Goal: Information Seeking & Learning: Learn about a topic

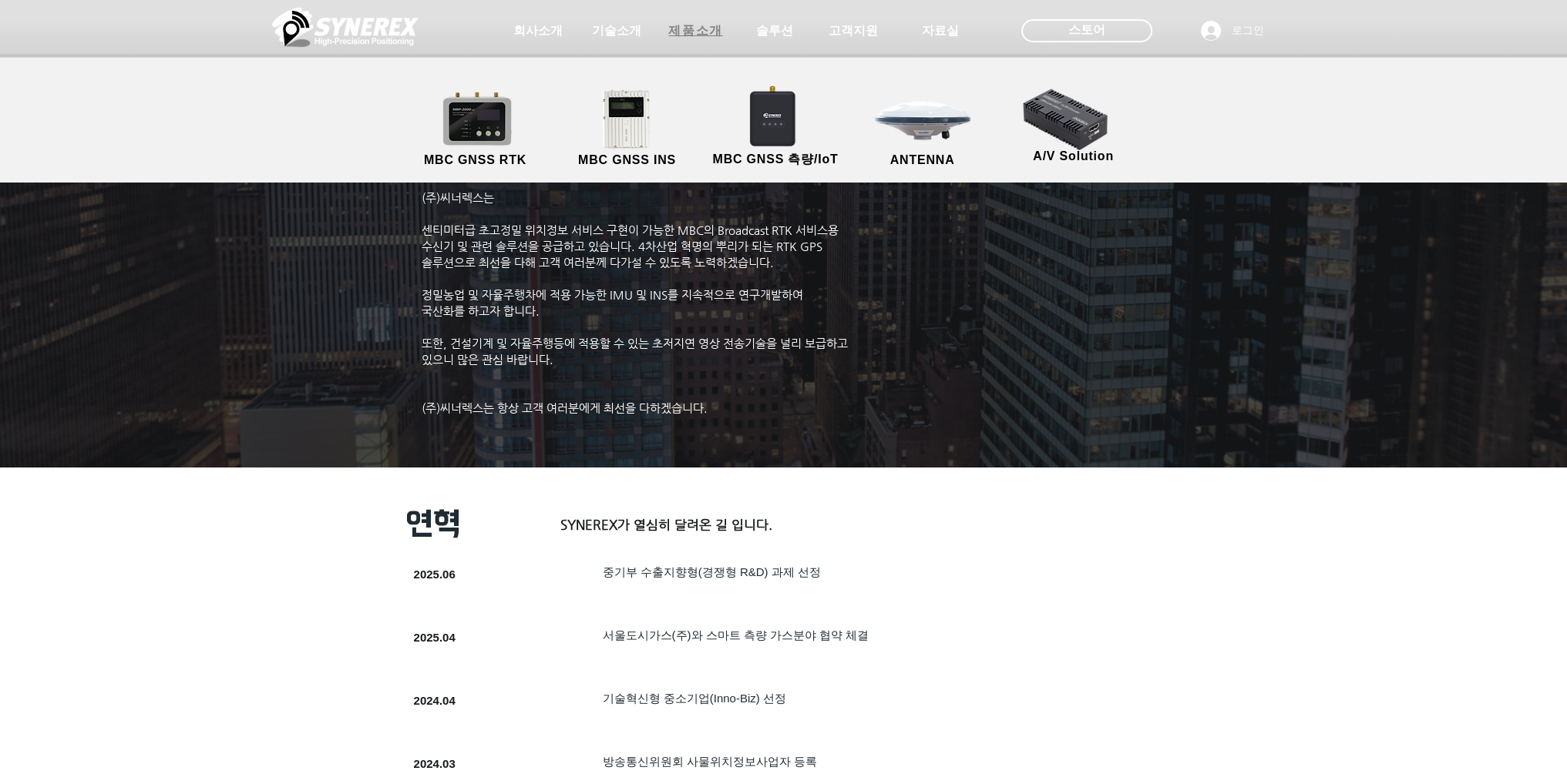
click at [681, 37] on span "제품소개" at bounding box center [694, 31] width 54 height 16
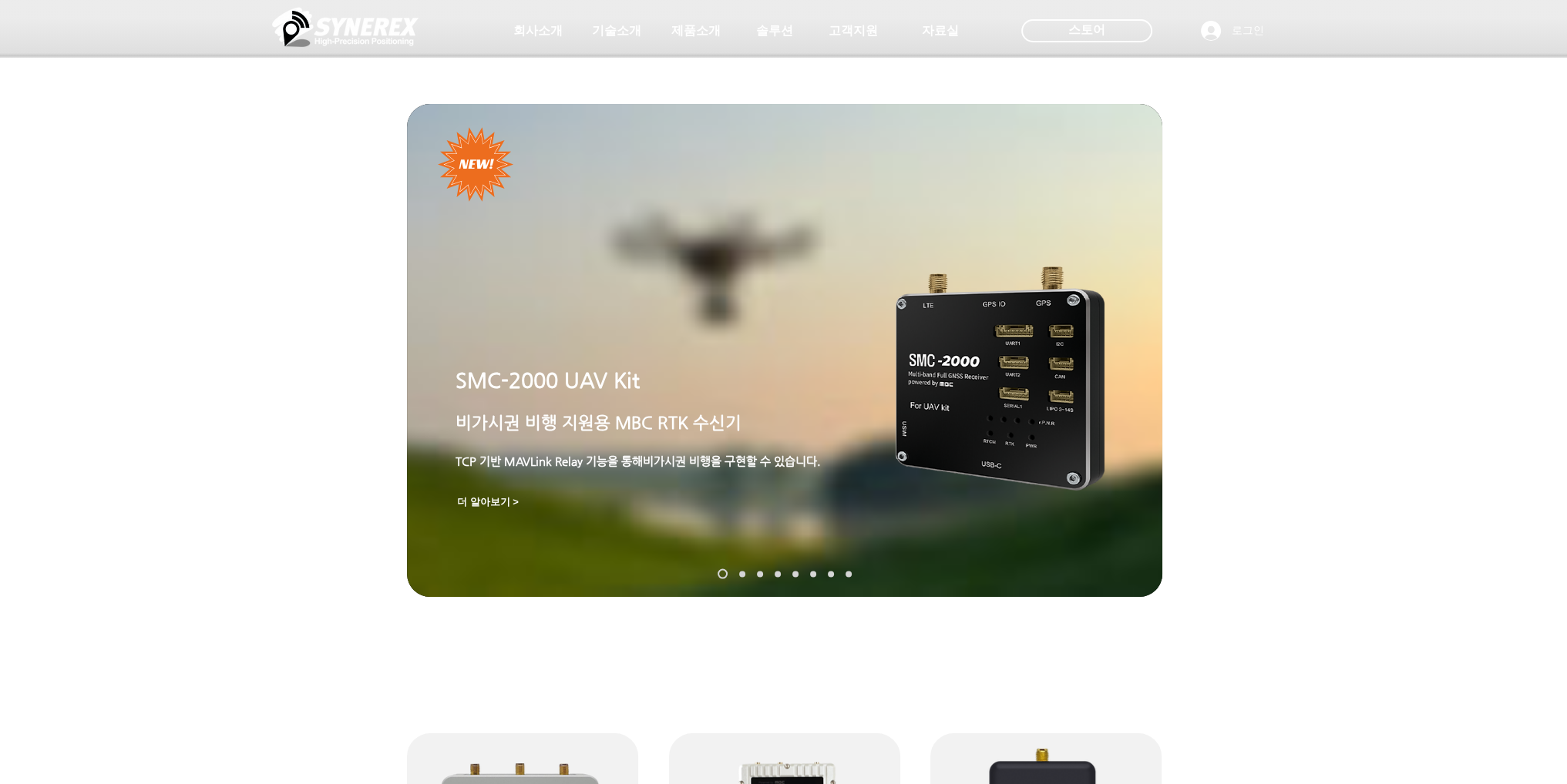
click at [616, 37] on span "기술소개" at bounding box center [617, 31] width 49 height 16
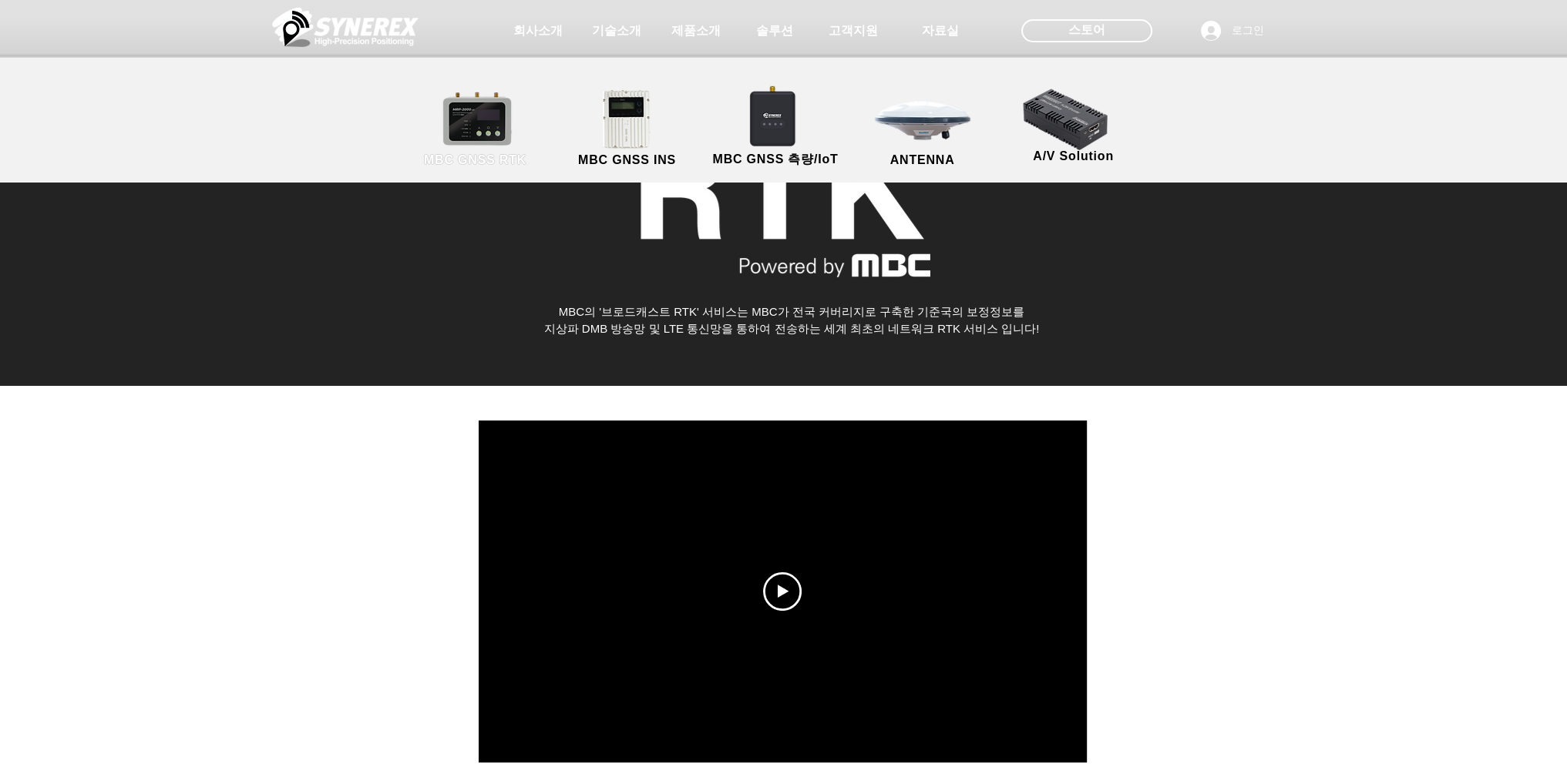
click at [469, 141] on link "MBC GNSS RTK" at bounding box center [475, 129] width 139 height 81
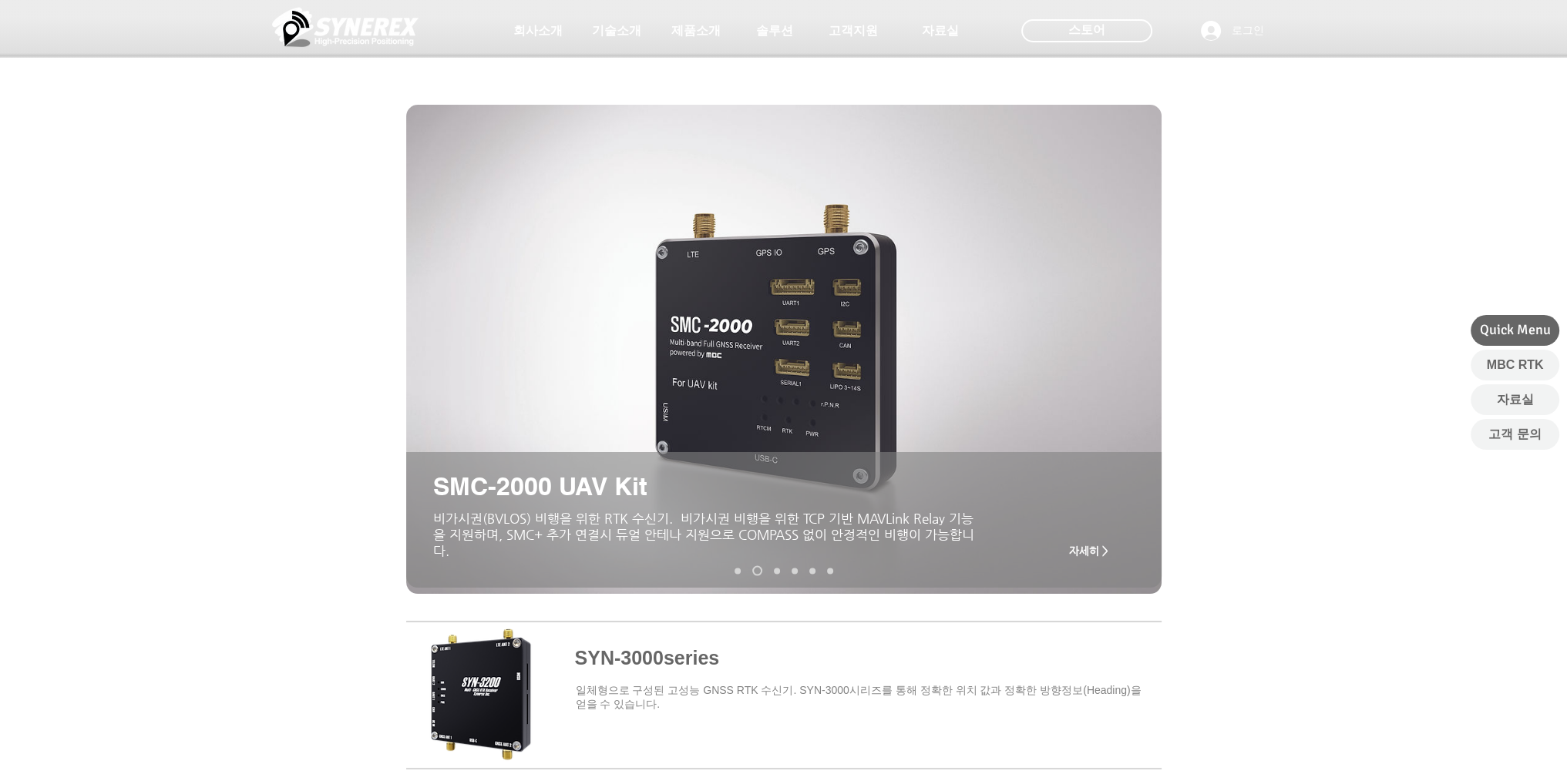
scroll to position [154, 0]
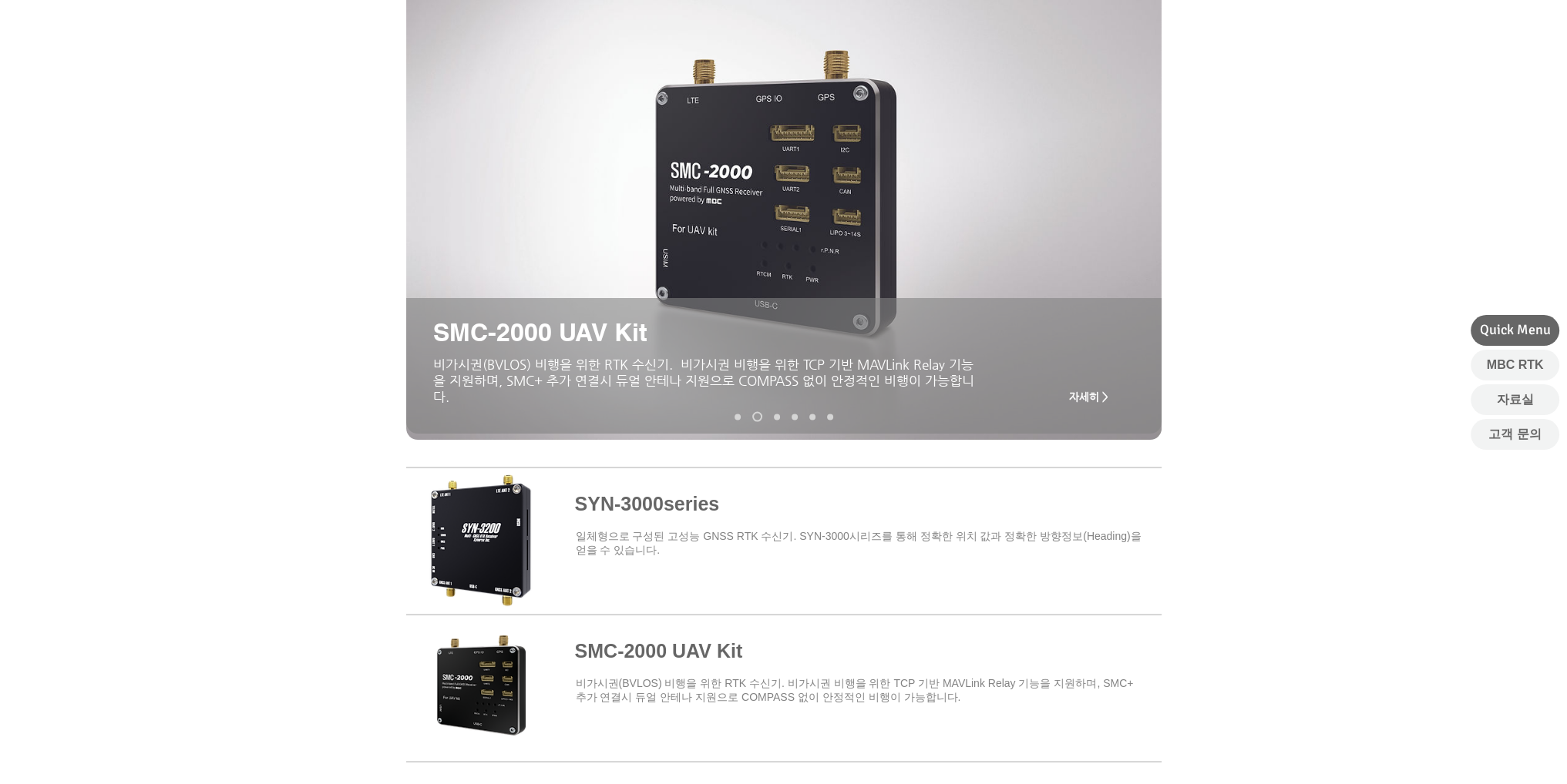
click at [1098, 400] on span "자세히 >" at bounding box center [1088, 397] width 39 height 13
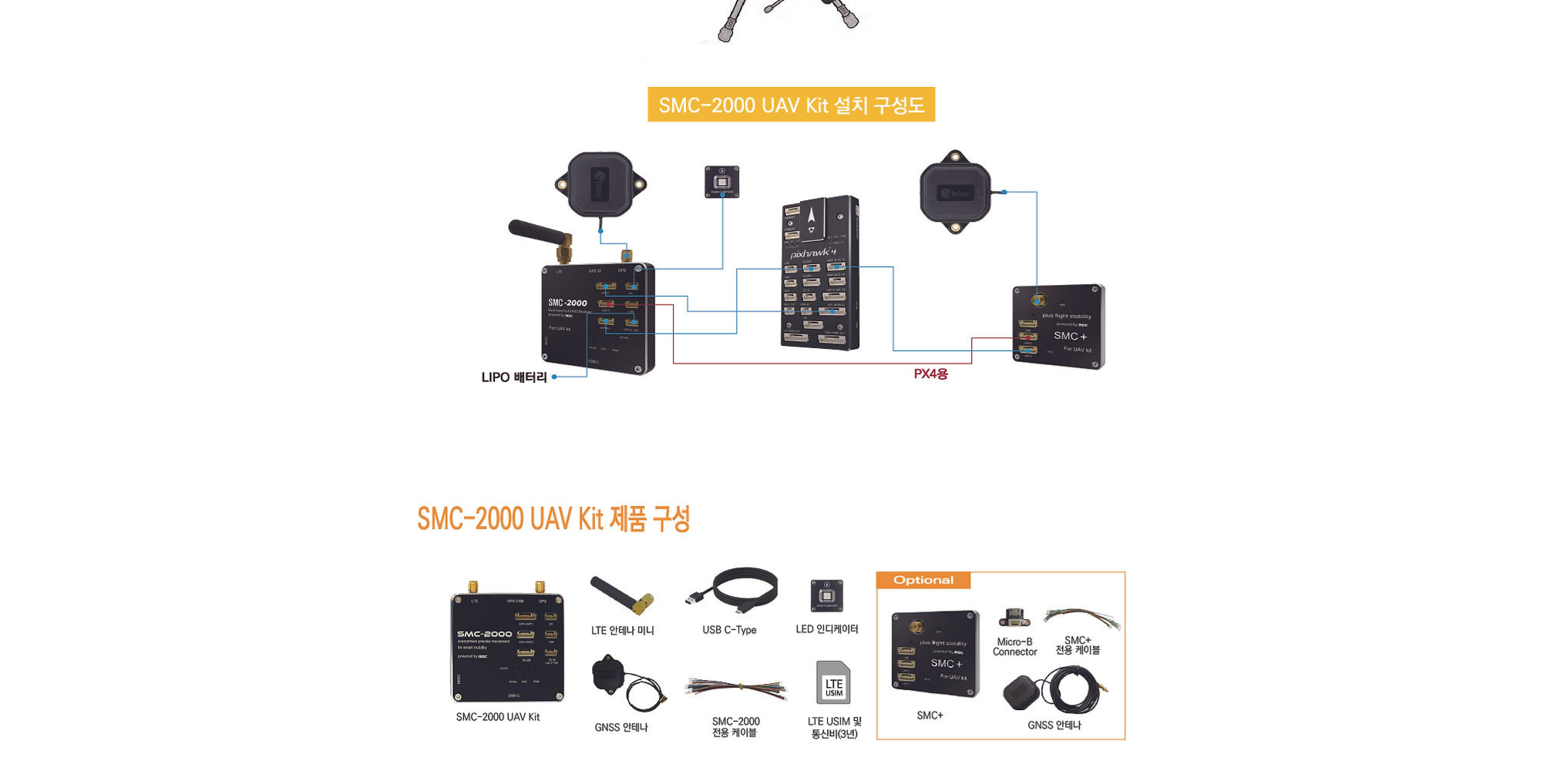
scroll to position [9165, 0]
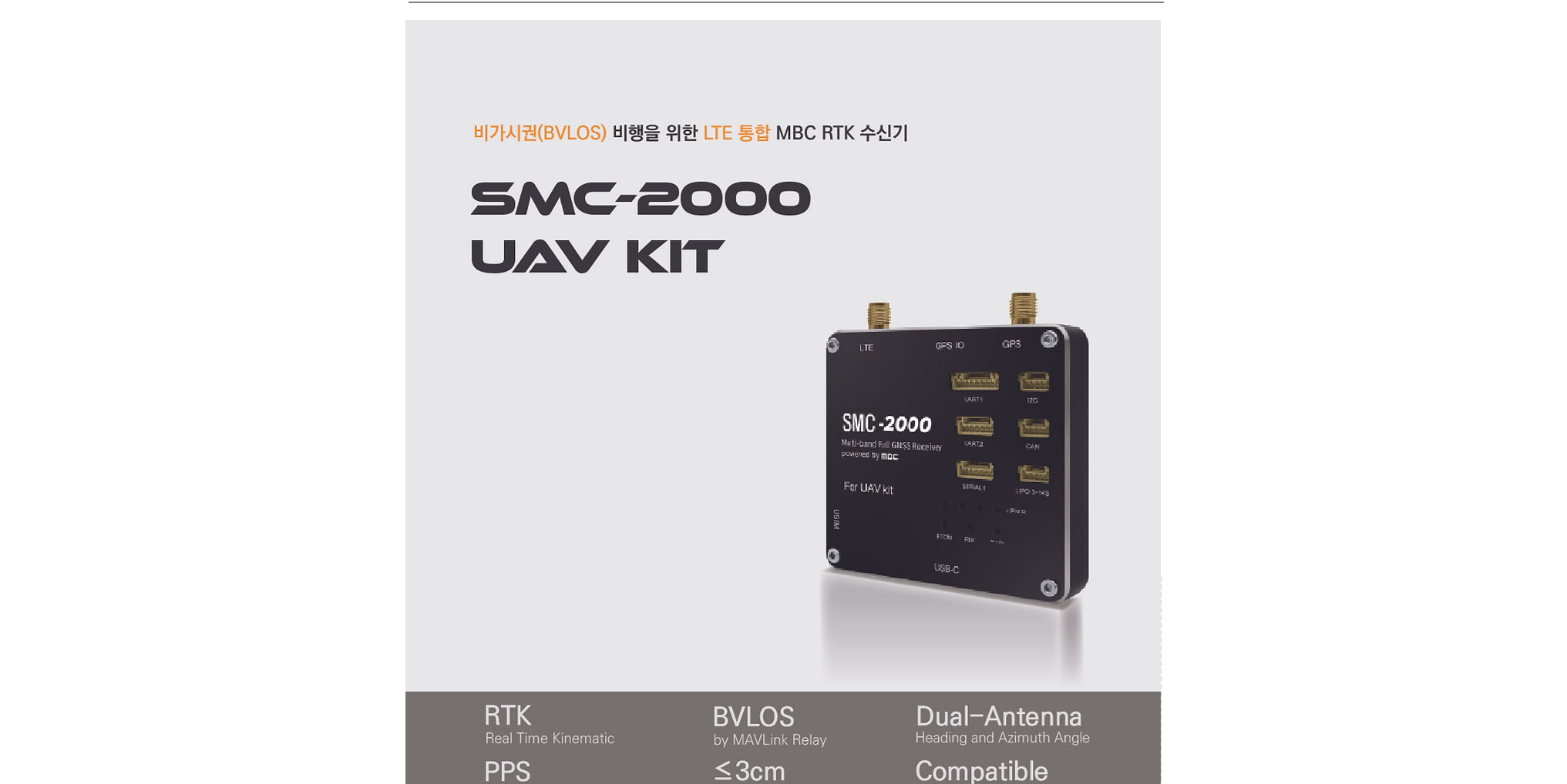
scroll to position [0, 0]
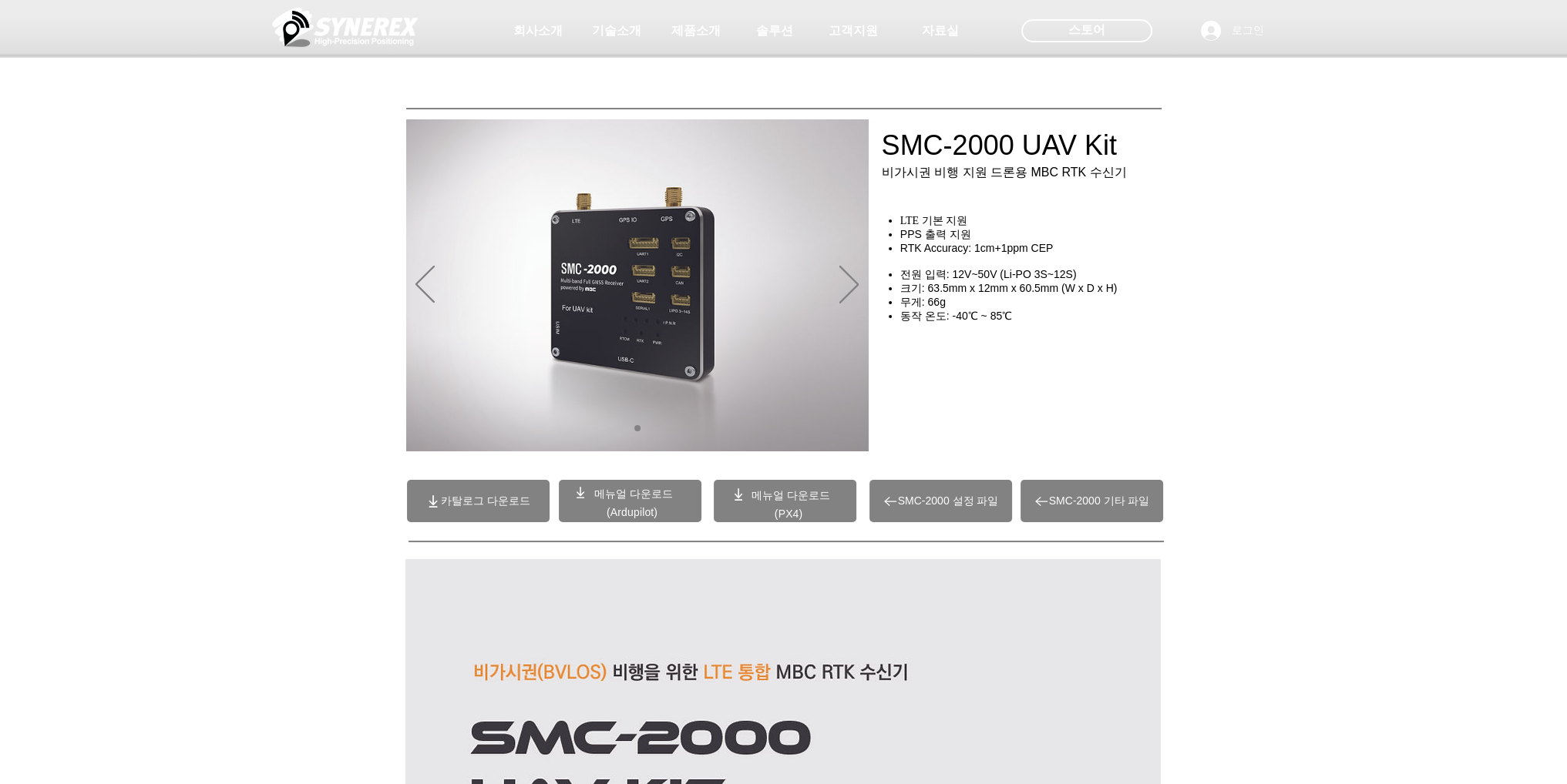
click at [364, 32] on img at bounding box center [345, 26] width 147 height 46
click at [545, 36] on span "회사소개" at bounding box center [536, 31] width 54 height 16
